Goal: Information Seeking & Learning: Learn about a topic

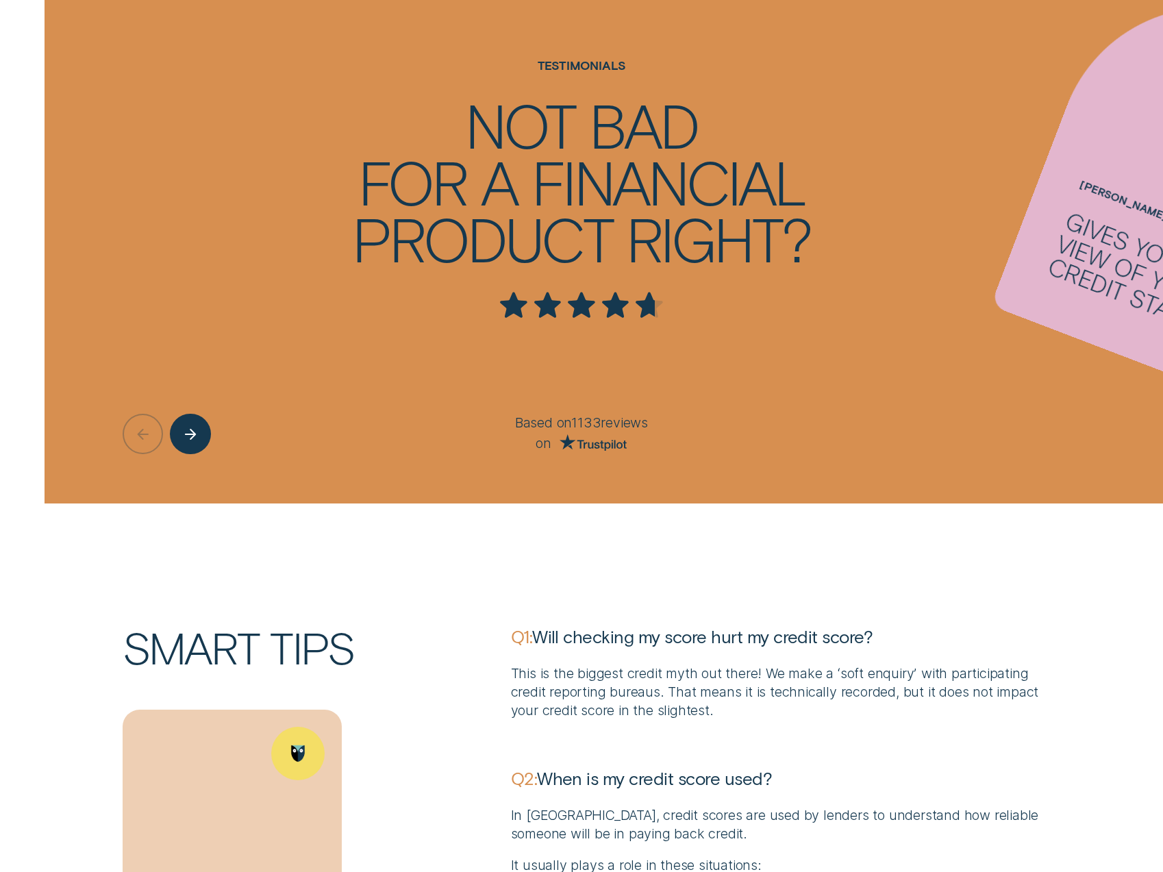
scroll to position [4589, 0]
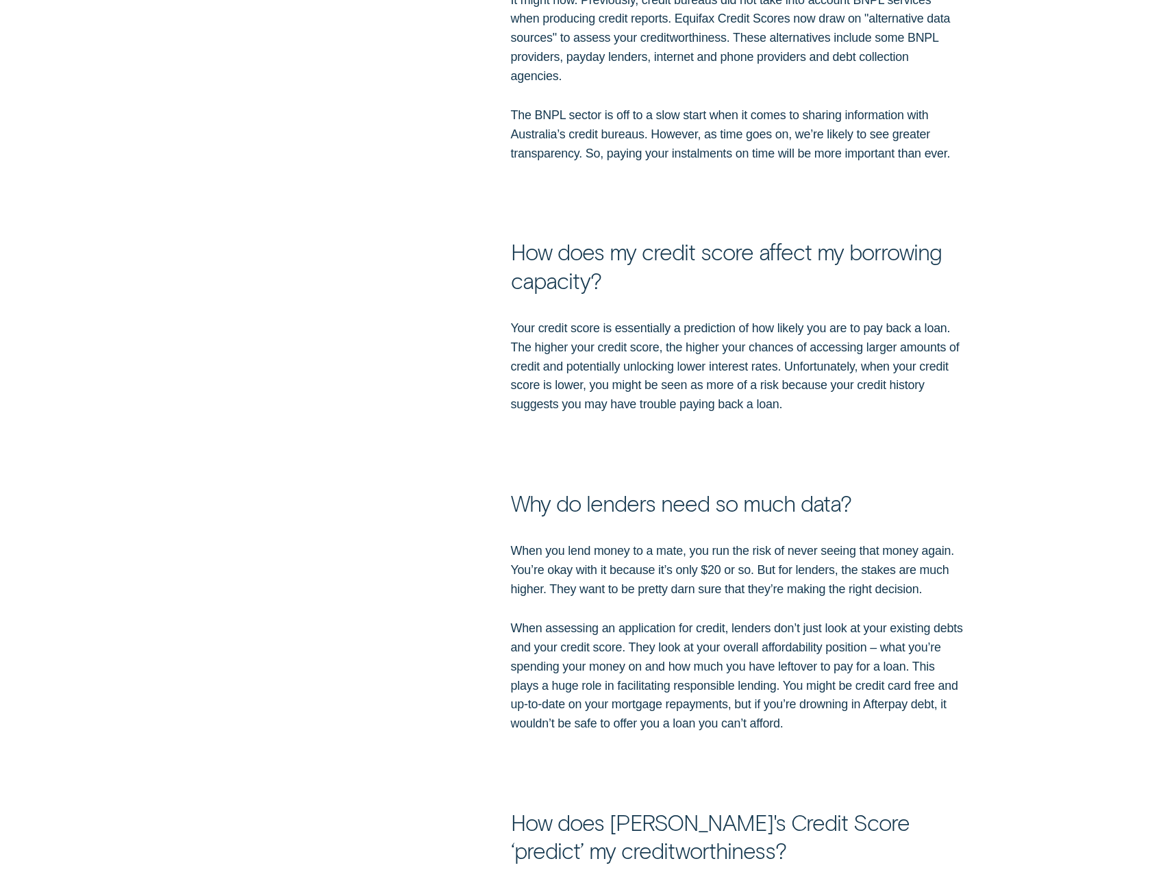
scroll to position [1370, 0]
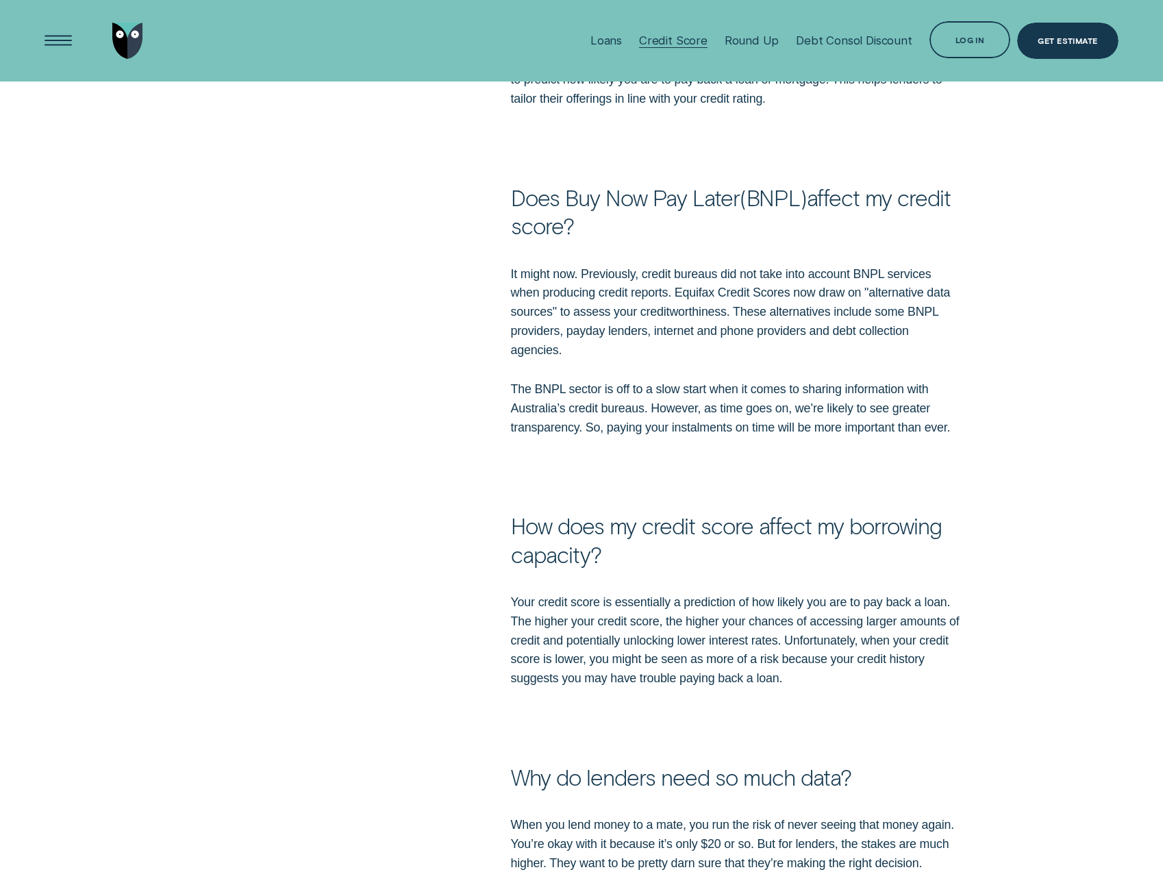
click at [665, 42] on div "Credit Score" at bounding box center [673, 41] width 68 height 14
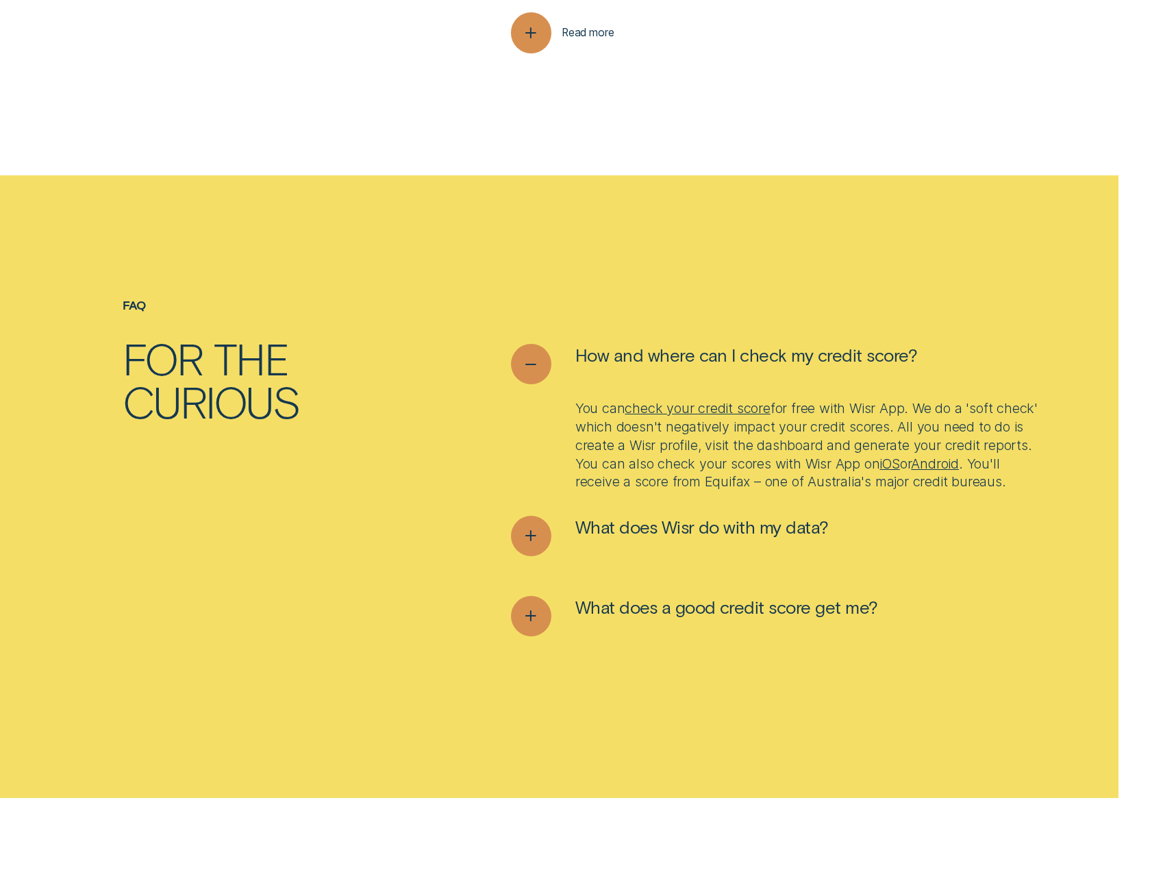
scroll to position [5617, 0]
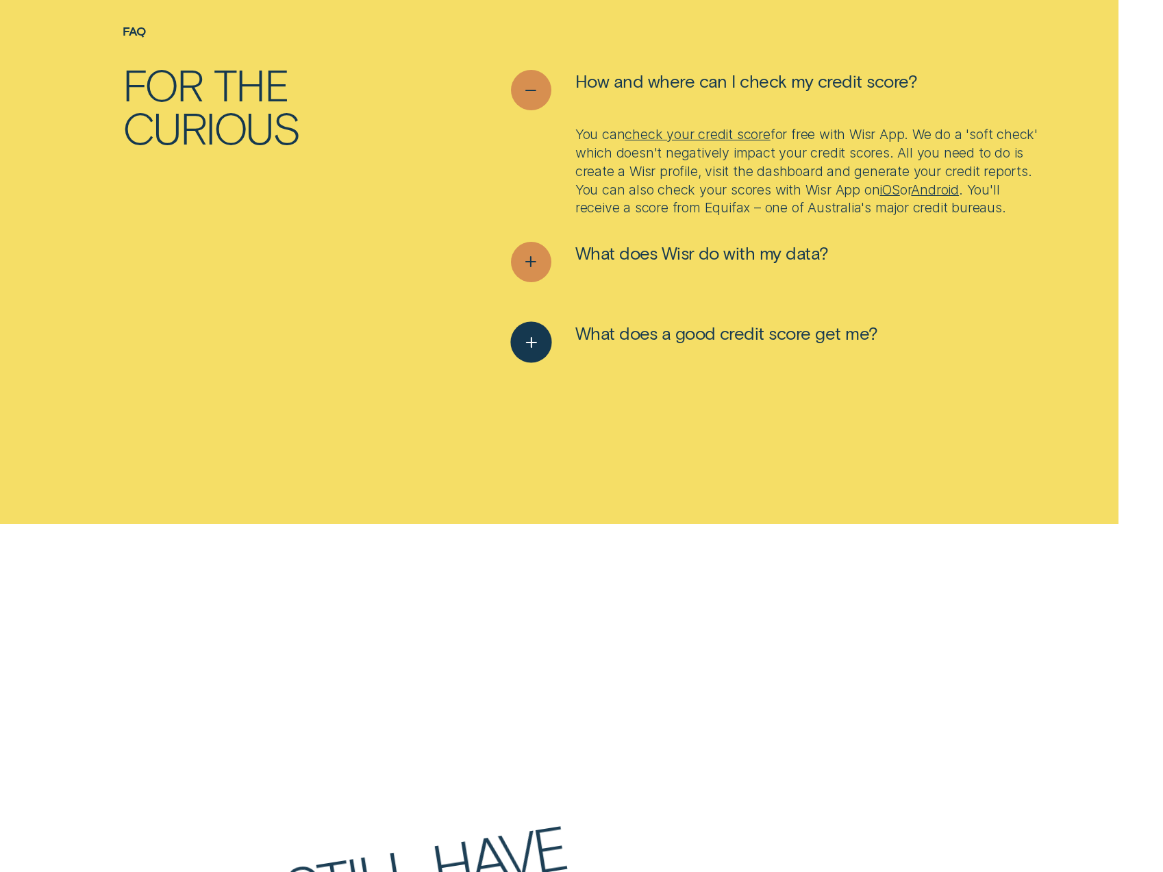
click at [550, 363] on div "See more" at bounding box center [531, 342] width 42 height 42
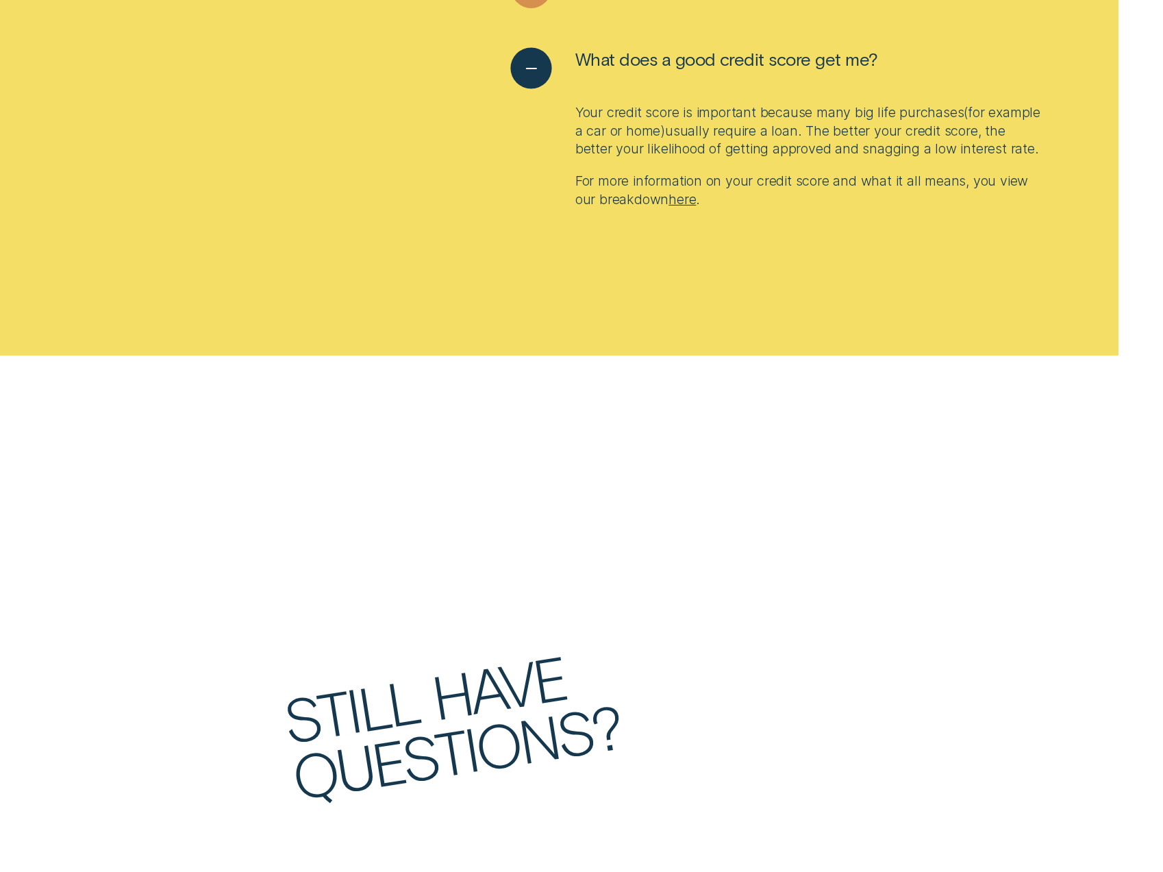
scroll to position [5959, 0]
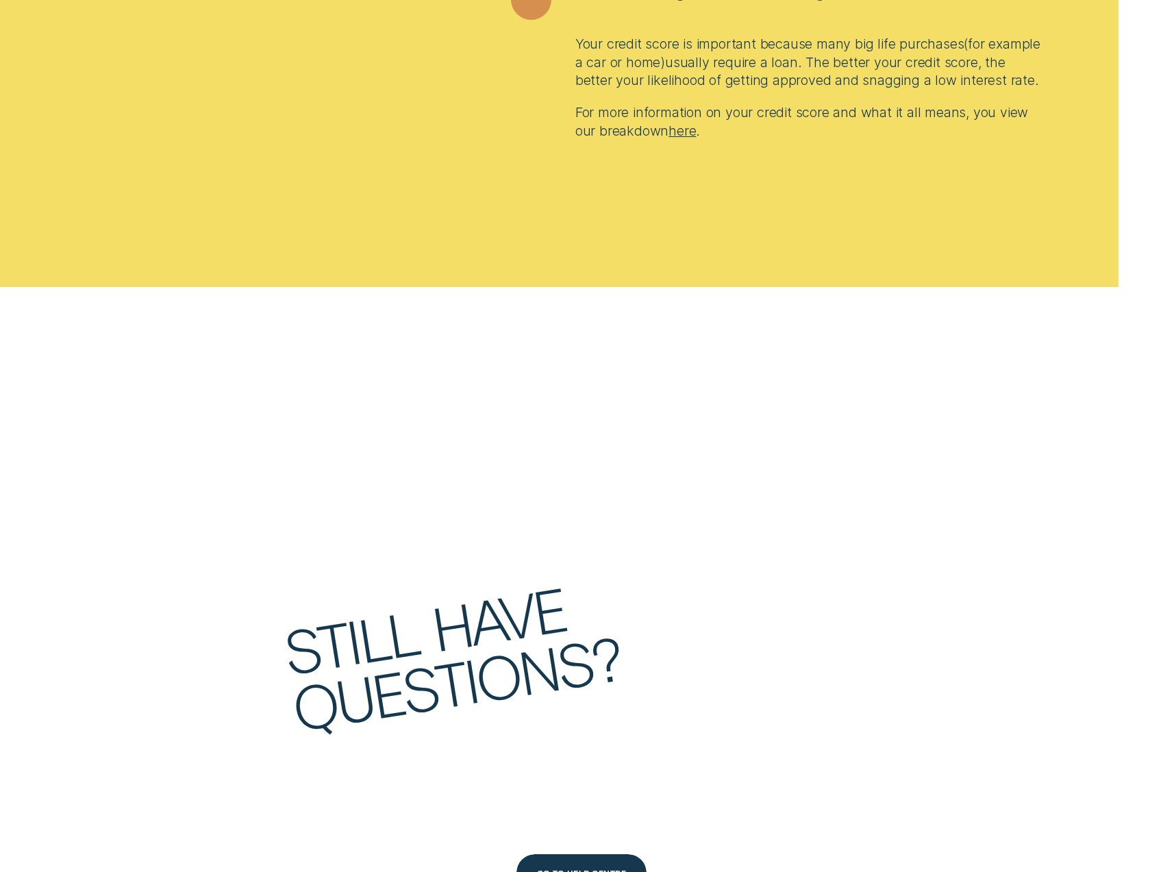
click at [684, 139] on link "here" at bounding box center [682, 131] width 27 height 16
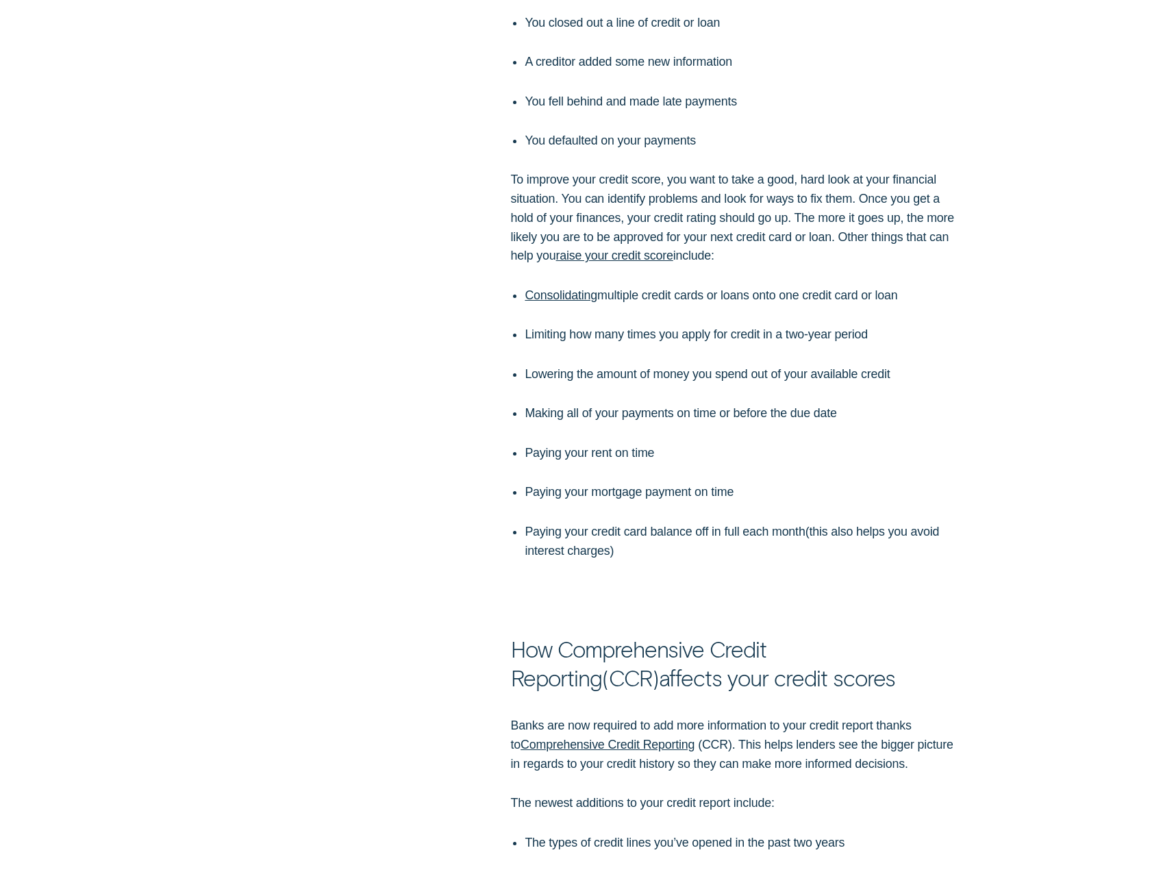
scroll to position [3698, 0]
